Goal: Transaction & Acquisition: Purchase product/service

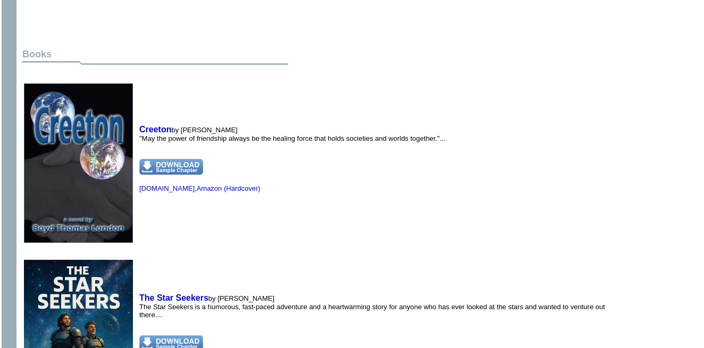
scroll to position [797, 0]
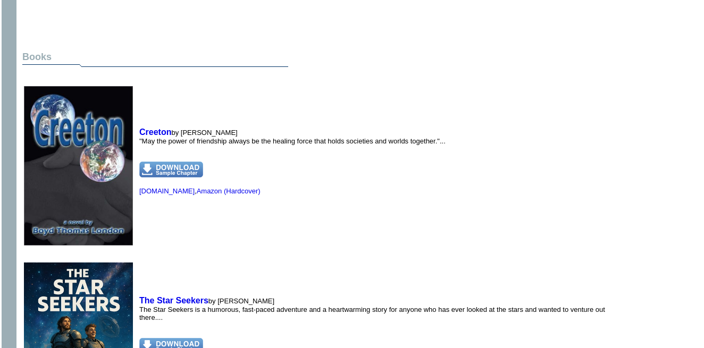
click at [172, 162] on img at bounding box center [171, 170] width 64 height 16
click at [174, 162] on img at bounding box center [171, 170] width 64 height 16
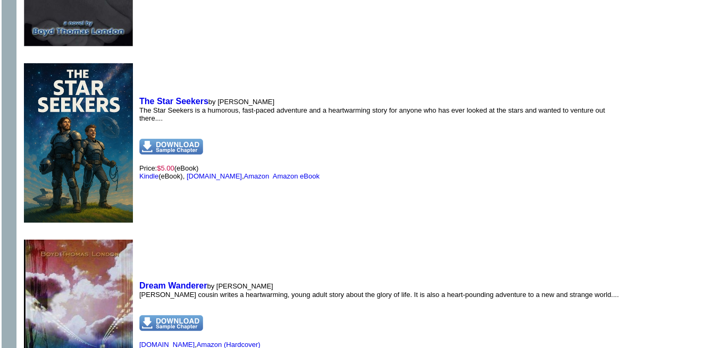
scroll to position [1063, 0]
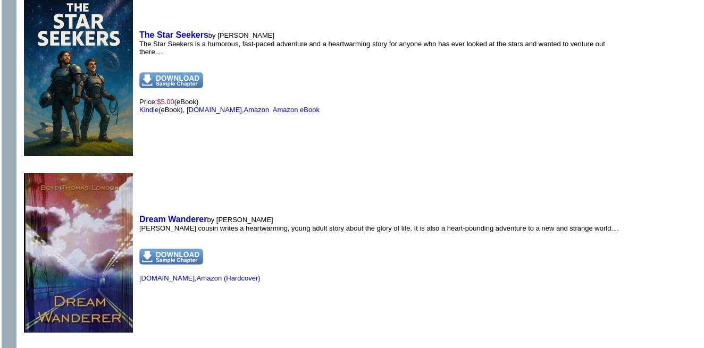
click at [173, 249] on img at bounding box center [171, 257] width 64 height 16
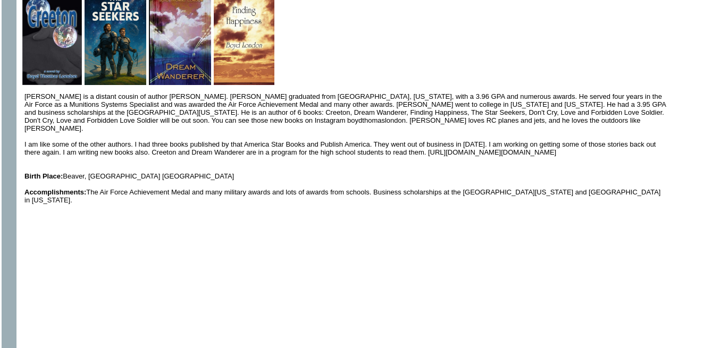
scroll to position [0, 0]
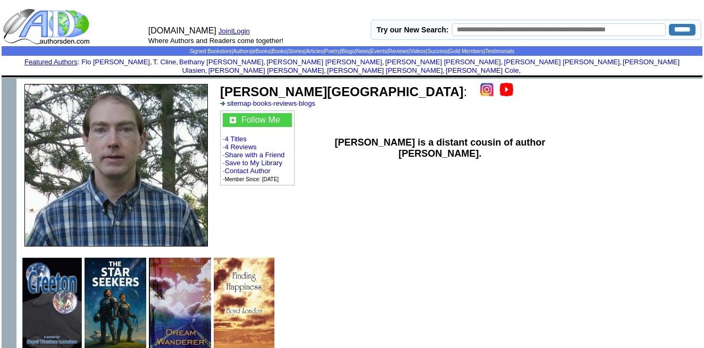
click at [242, 30] on link "Login" at bounding box center [241, 31] width 17 height 8
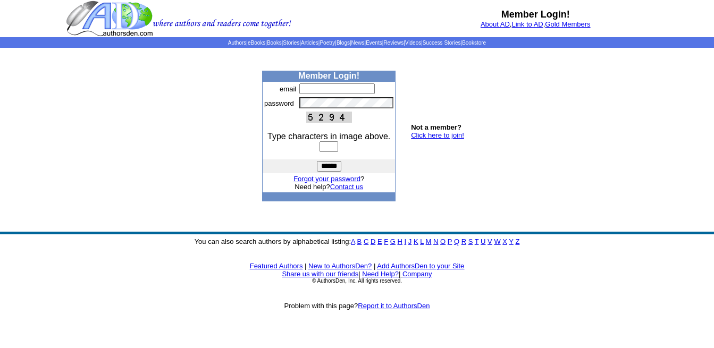
drag, startPoint x: 0, startPoint y: 0, endPoint x: 310, endPoint y: 88, distance: 322.5
click at [310, 88] on input "text" at bounding box center [336, 88] width 75 height 11
type input "**********"
click at [320, 148] on input "text" at bounding box center [328, 146] width 19 height 11
type input "****"
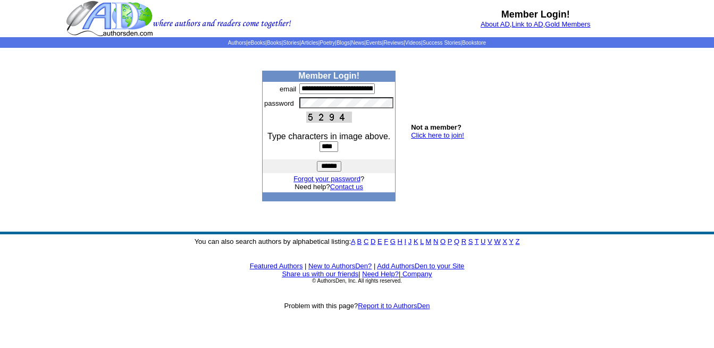
click at [325, 167] on input "******" at bounding box center [329, 166] width 24 height 11
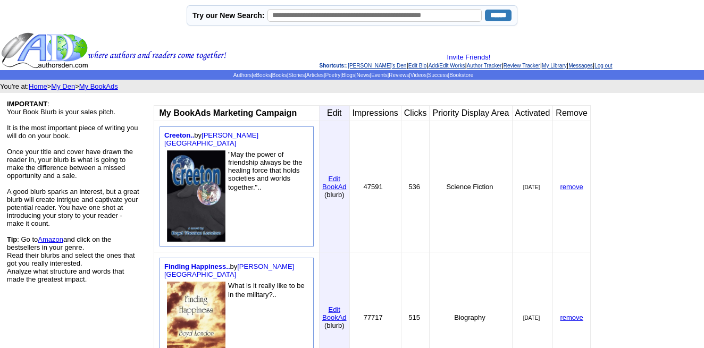
click at [72, 46] on img at bounding box center [113, 50] width 225 height 37
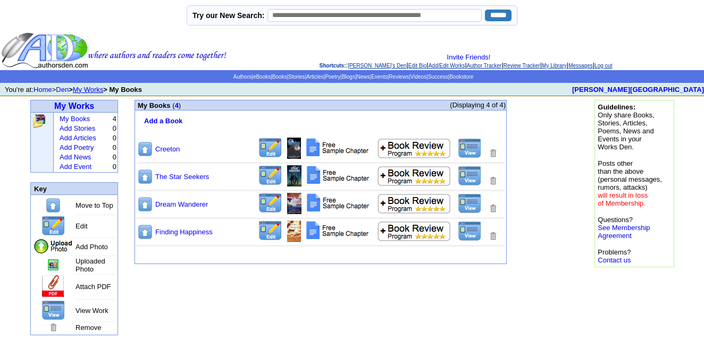
click at [335, 233] on img at bounding box center [337, 231] width 65 height 20
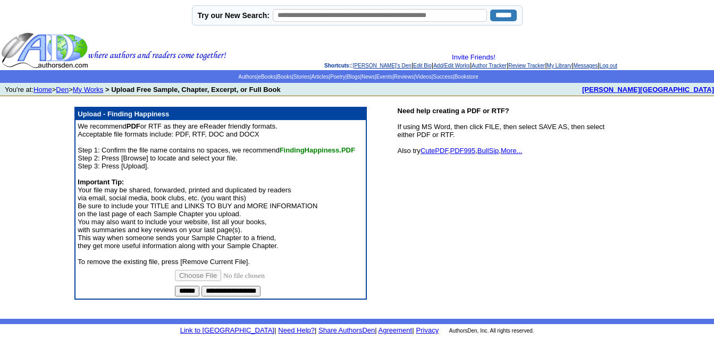
click at [199, 273] on input "file" at bounding box center [235, 275] width 121 height 11
type input "**********"
click at [187, 287] on input "******" at bounding box center [187, 291] width 24 height 11
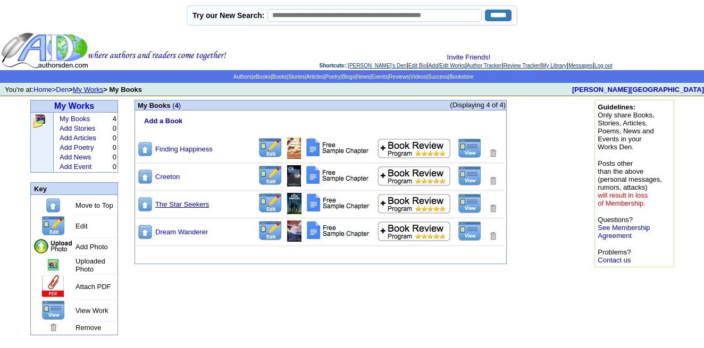
click at [175, 202] on link "The Star Seekers" at bounding box center [182, 204] width 54 height 8
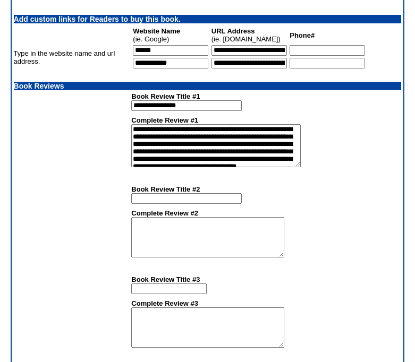
scroll to position [989, 0]
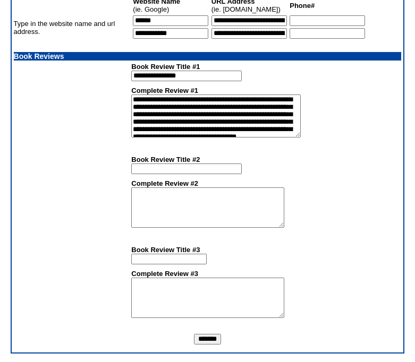
click at [205, 337] on input "*******" at bounding box center [207, 339] width 27 height 11
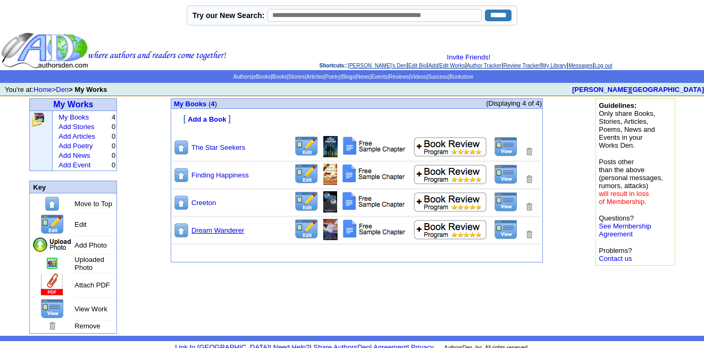
click at [208, 230] on link "Dream Wanderer" at bounding box center [217, 230] width 53 height 8
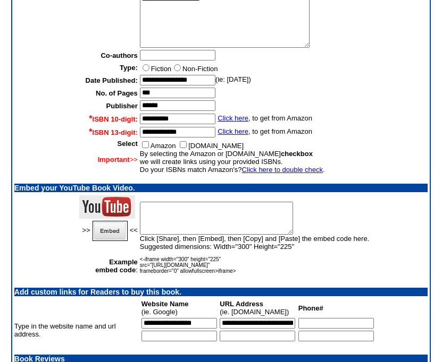
scroll to position [981, 0]
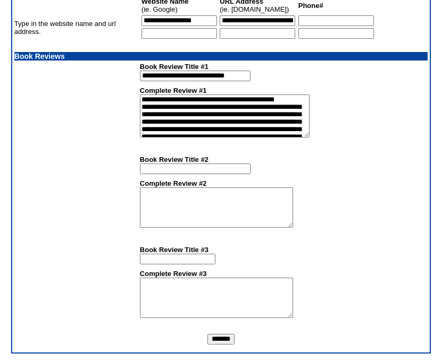
click at [219, 341] on input "*******" at bounding box center [220, 339] width 27 height 11
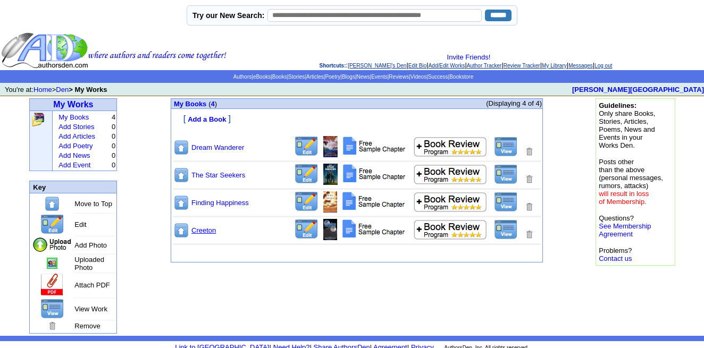
click at [202, 227] on link "Creeton" at bounding box center [203, 230] width 24 height 8
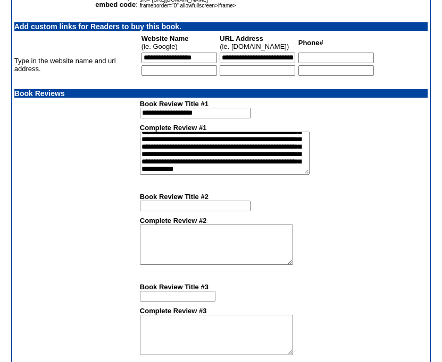
scroll to position [981, 0]
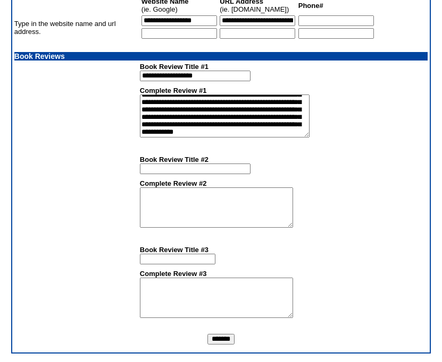
click at [215, 337] on input "*******" at bounding box center [220, 339] width 27 height 11
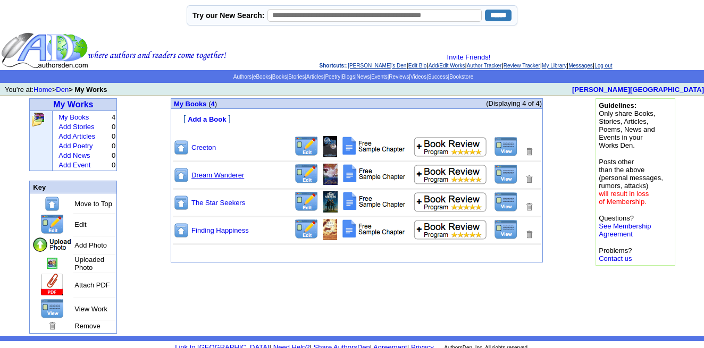
click at [208, 174] on link "Dream Wanderer" at bounding box center [217, 175] width 53 height 8
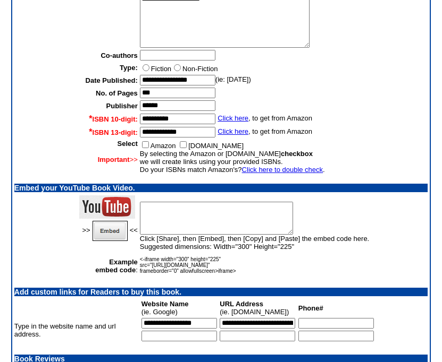
scroll to position [981, 0]
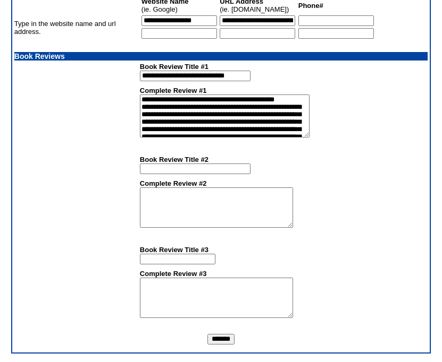
click at [221, 338] on input "*******" at bounding box center [220, 339] width 27 height 11
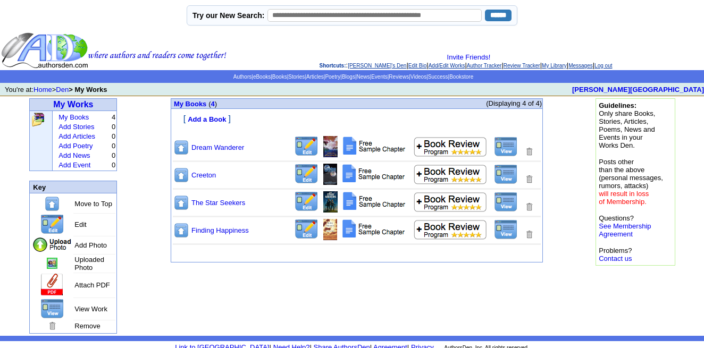
click at [214, 202] on link "The Star Seekers" at bounding box center [218, 203] width 54 height 8
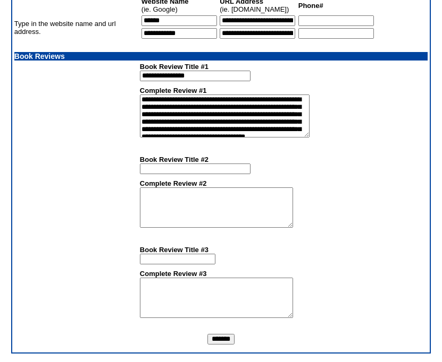
scroll to position [981, 0]
click at [218, 342] on input "*******" at bounding box center [220, 339] width 27 height 11
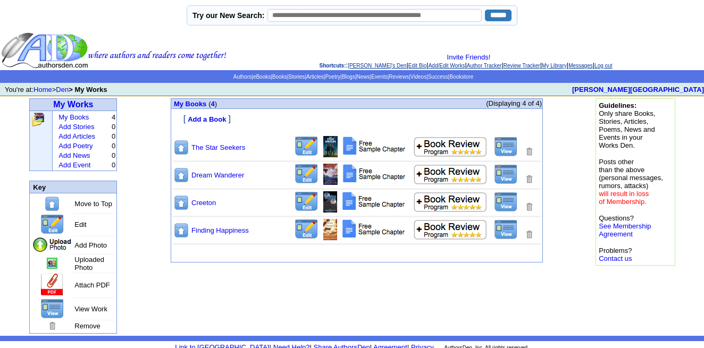
click at [500, 224] on img at bounding box center [506, 229] width 24 height 20
click at [669, 88] on b "Boyd London" at bounding box center [638, 90] width 132 height 8
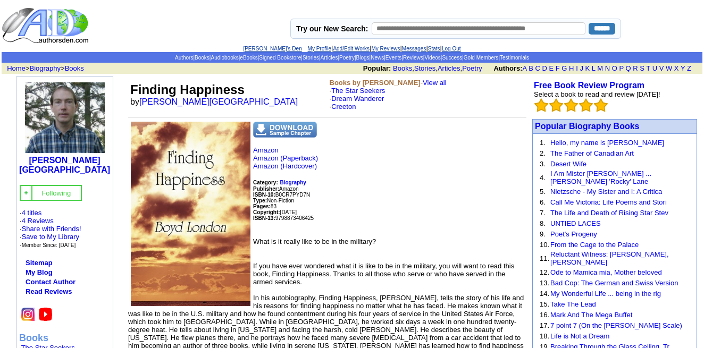
click at [285, 126] on img at bounding box center [285, 130] width 64 height 16
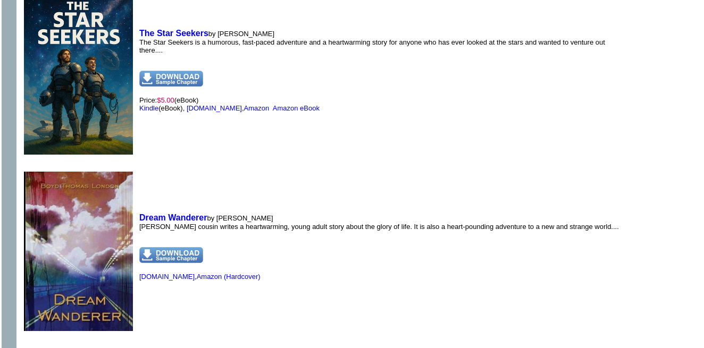
scroll to position [930, 0]
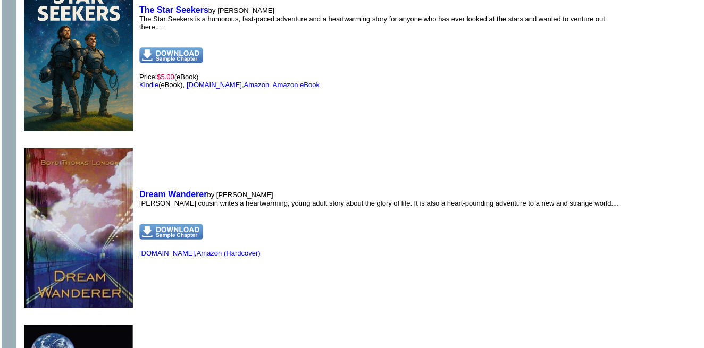
click at [170, 224] on img at bounding box center [171, 232] width 64 height 16
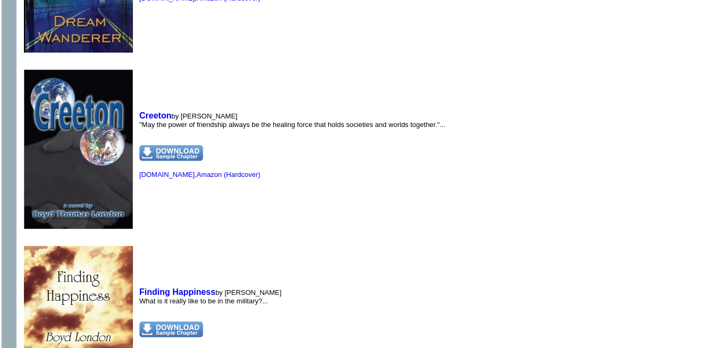
scroll to position [1129, 0]
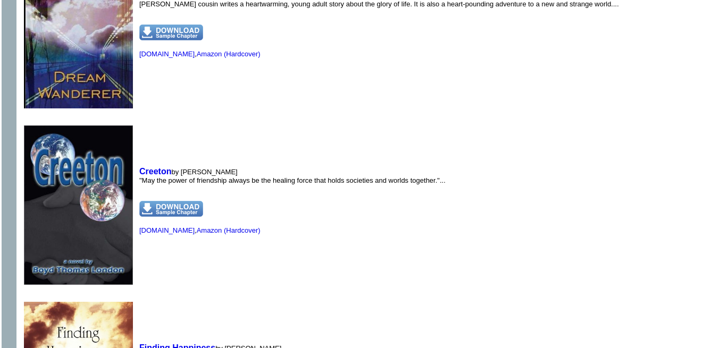
click at [171, 201] on img at bounding box center [171, 209] width 64 height 16
click at [173, 201] on img at bounding box center [171, 209] width 64 height 16
drag, startPoint x: 510, startPoint y: 89, endPoint x: 514, endPoint y: 136, distance: 47.0
drag, startPoint x: 514, startPoint y: 136, endPoint x: 405, endPoint y: 193, distance: 123.6
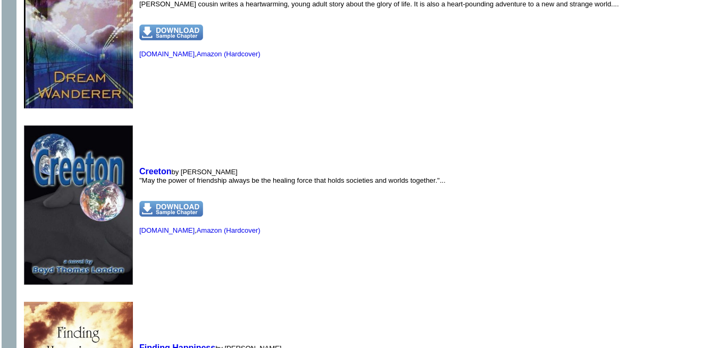
click at [405, 201] on p "Amazon.com , Amazon (Hardcover)" at bounding box center [292, 217] width 306 height 33
click at [331, 180] on td "Creeton by Boyd London "May the power of friendship always be the healing force…" at bounding box center [292, 200] width 311 height 174
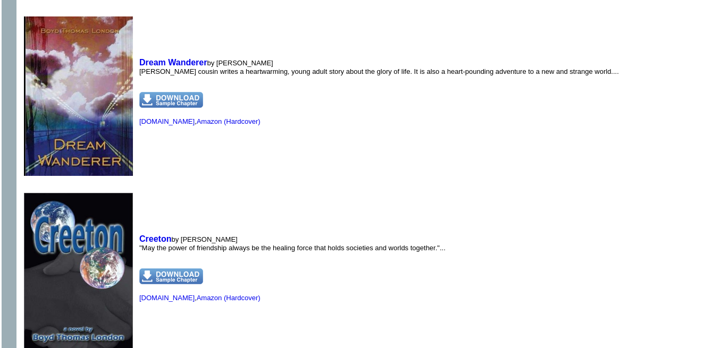
scroll to position [1063, 0]
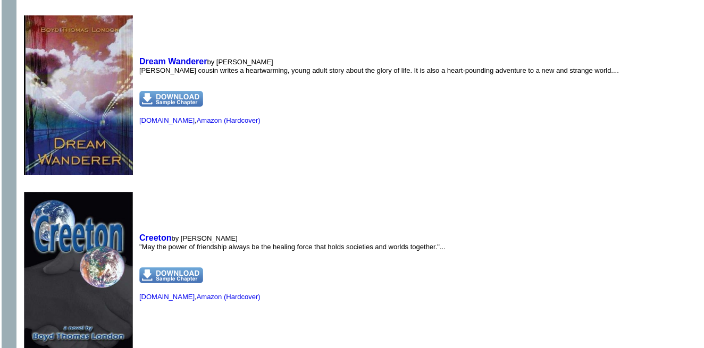
click at [170, 267] on img at bounding box center [171, 275] width 64 height 16
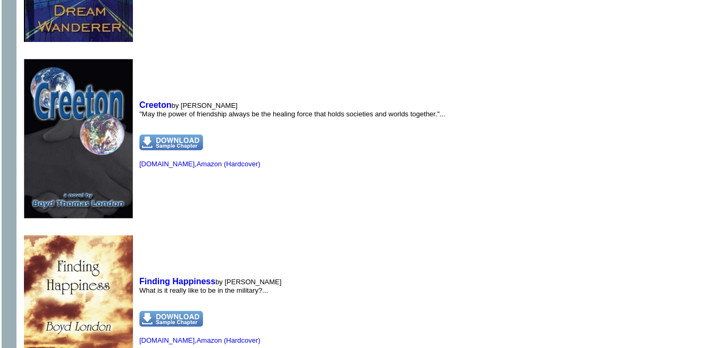
scroll to position [1262, 0]
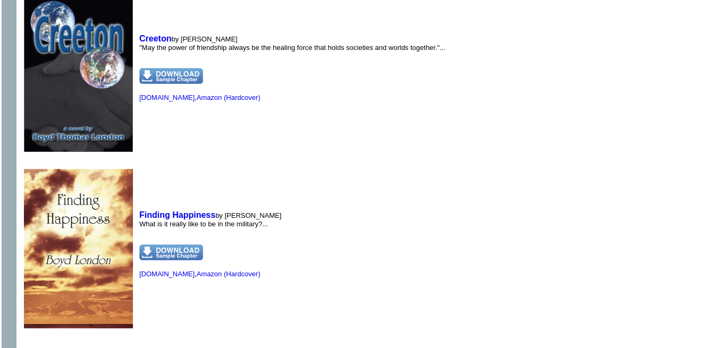
click at [168, 244] on img at bounding box center [171, 252] width 64 height 16
click at [210, 270] on link "Amazon (Hardcover)" at bounding box center [229, 274] width 64 height 8
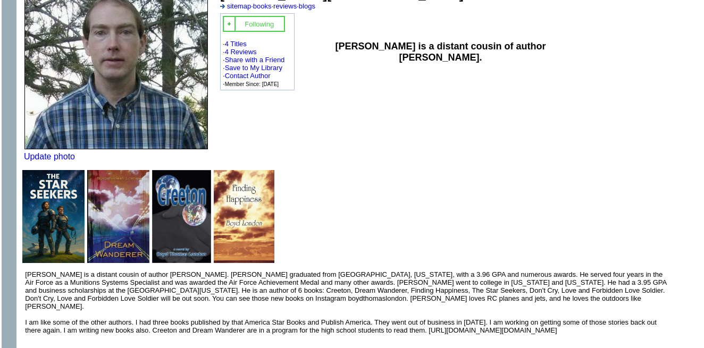
scroll to position [0, 0]
